Goal: Register for event/course

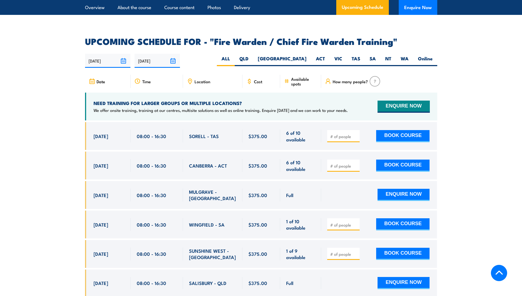
scroll to position [936, 0]
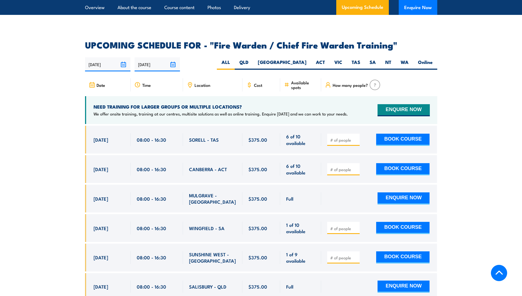
click at [203, 83] on span "Location" at bounding box center [203, 85] width 16 height 5
click at [253, 60] on label "QLD" at bounding box center [244, 64] width 18 height 11
click at [252, 60] on input "QLD" at bounding box center [251, 61] width 4 height 4
radio input "true"
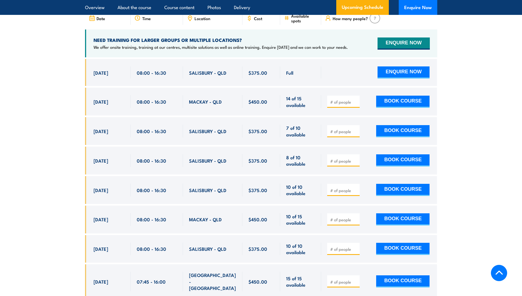
scroll to position [947, 0]
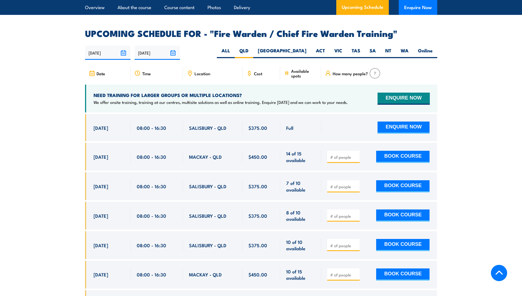
click at [191, 72] on icon at bounding box center [190, 73] width 6 height 6
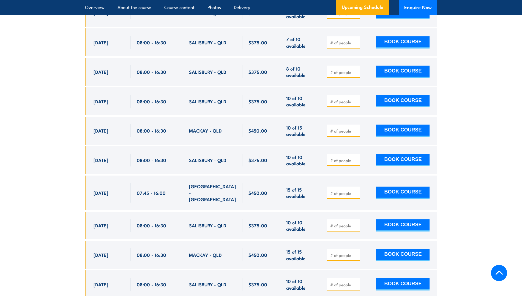
scroll to position [1085, 0]
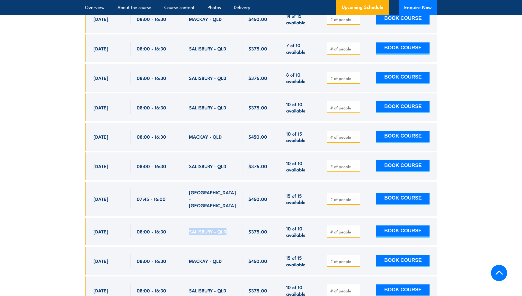
drag, startPoint x: 189, startPoint y: 224, endPoint x: 229, endPoint y: 227, distance: 40.0
click at [229, 227] on div "SALISBURY - QLD" at bounding box center [212, 231] width 47 height 13
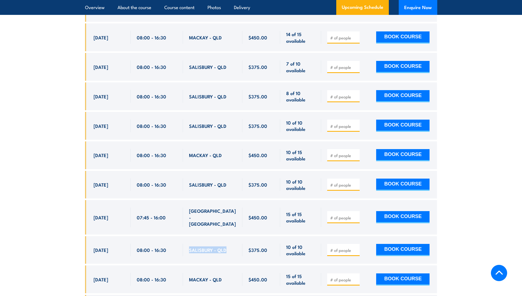
scroll to position [1058, 0]
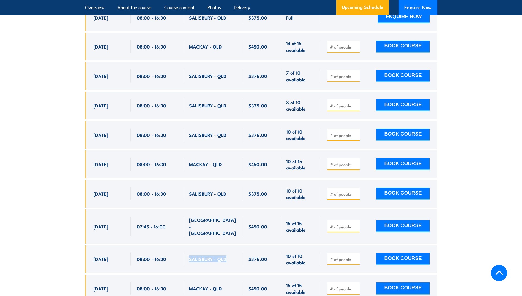
drag, startPoint x: 121, startPoint y: 190, endPoint x: 224, endPoint y: 192, distance: 103.0
click at [224, 192] on div "[DATE] 08:00 - 08:00" at bounding box center [261, 194] width 352 height 28
click at [182, 191] on div "08:00 - 16:30" at bounding box center [157, 194] width 52 height 28
drag, startPoint x: 214, startPoint y: 193, endPoint x: 189, endPoint y: 191, distance: 25.1
click at [189, 191] on span "SALISBURY - QLD" at bounding box center [207, 193] width 37 height 6
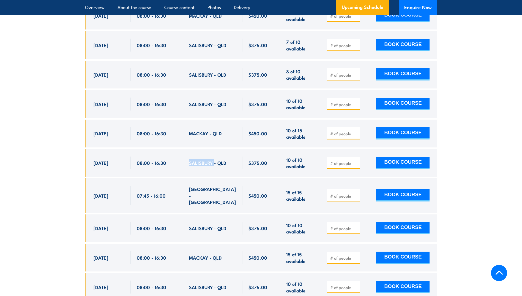
scroll to position [1085, 0]
